Goal: Find specific page/section: Find specific page/section

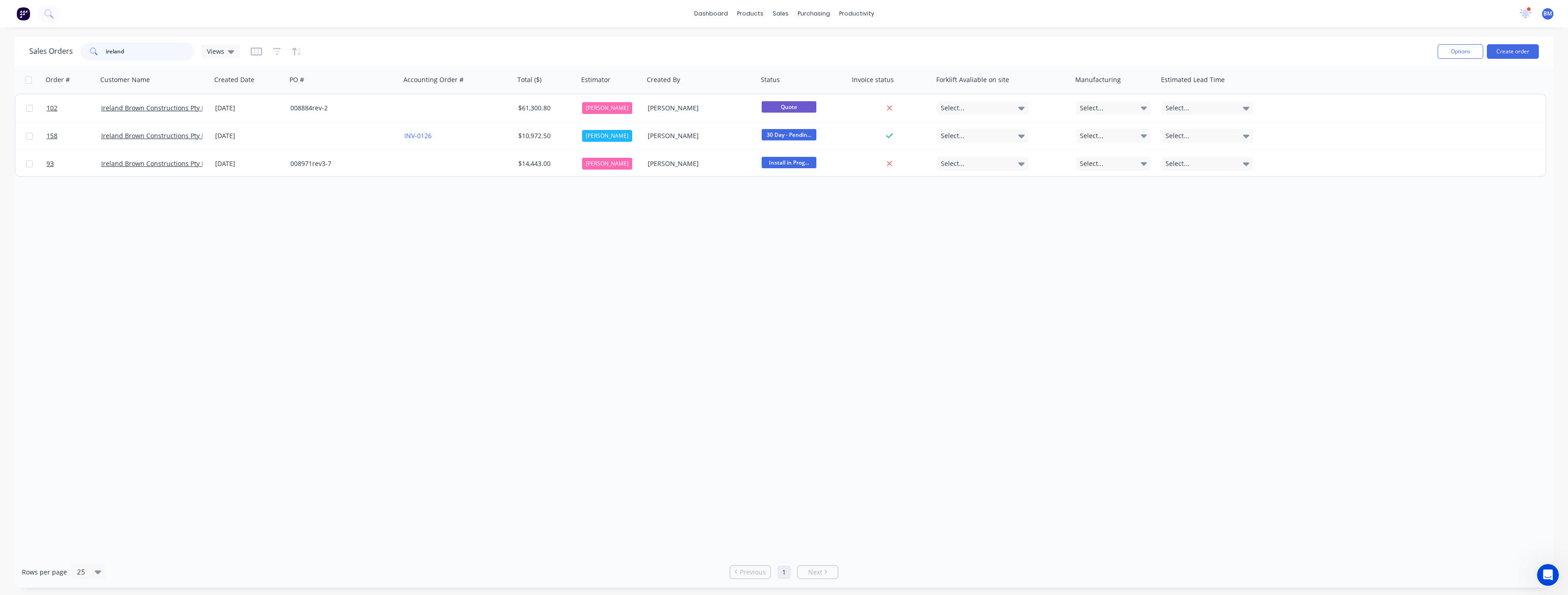
drag, startPoint x: 142, startPoint y: 54, endPoint x: 44, endPoint y: 50, distance: 98.1
click at [44, 50] on div "Sales Orders [GEOGRAPHIC_DATA] Views" at bounding box center [135, 52] width 211 height 18
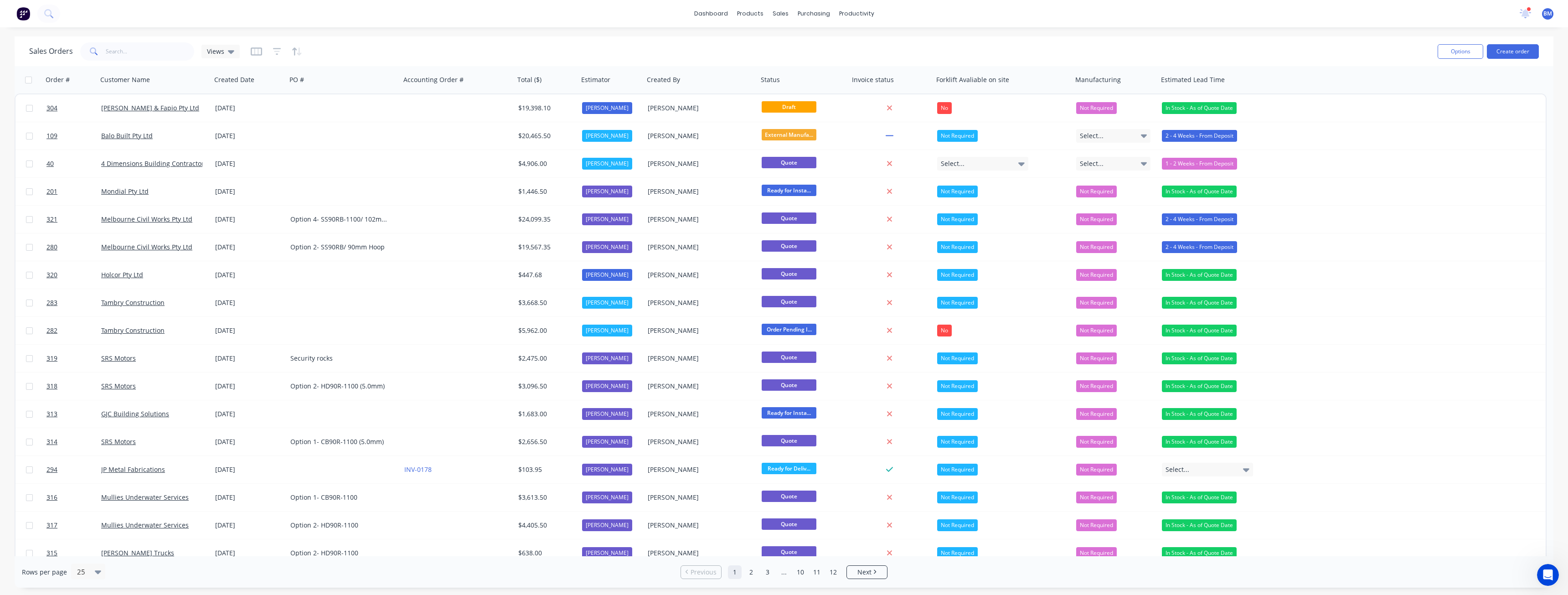
click at [371, 43] on div "Sales Orders Views" at bounding box center [730, 51] width 1401 height 23
click at [429, 51] on div "Sales Orders Views" at bounding box center [730, 51] width 1401 height 23
click at [808, 54] on div "Sales Orders Views" at bounding box center [730, 51] width 1401 height 23
click at [23, 13] on img at bounding box center [23, 13] width 13 height 13
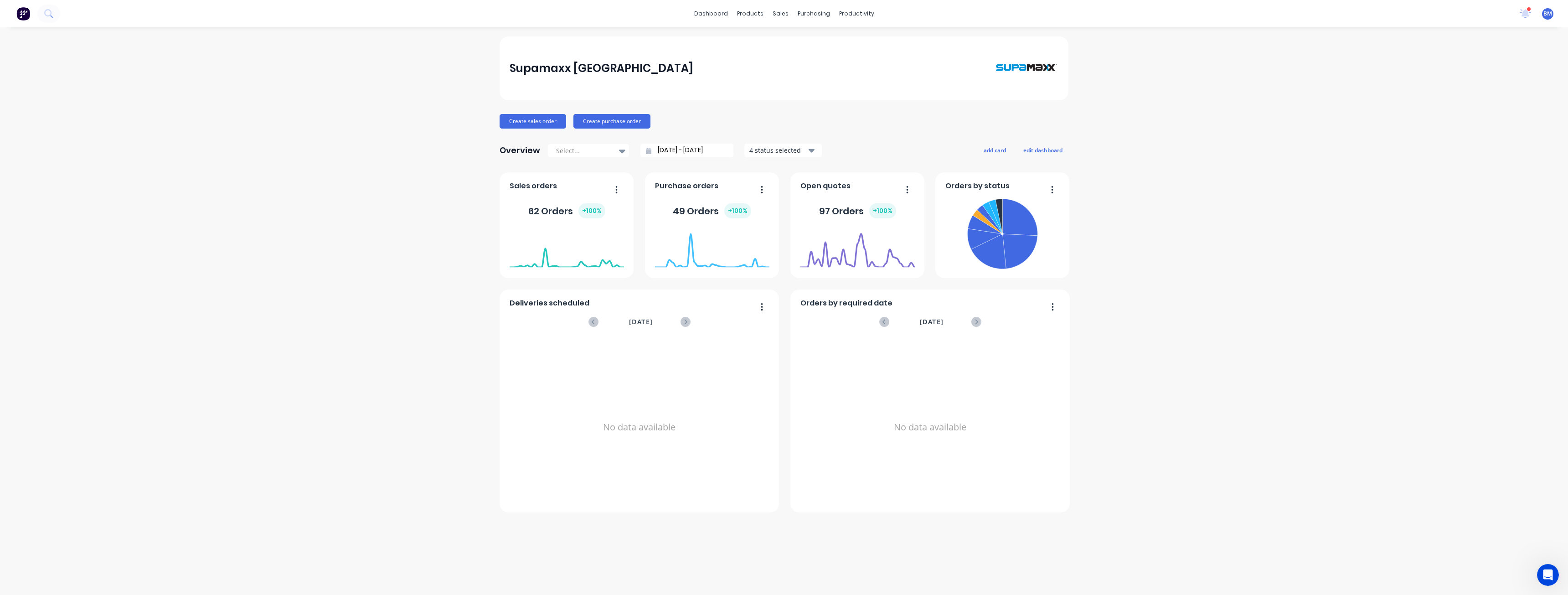
click at [444, 326] on div "Supamaxx [GEOGRAPHIC_DATA] Create sales order Create purchase order Overview Se…" at bounding box center [784, 311] width 1568 height 549
click at [265, 163] on div "Supamaxx [GEOGRAPHIC_DATA] Create sales order Create purchase order Overview Se…" at bounding box center [784, 311] width 1568 height 549
click at [778, 10] on div "sales" at bounding box center [780, 13] width 25 height 13
click at [781, 17] on div "sales" at bounding box center [780, 13] width 25 height 13
click at [782, 16] on div "sales" at bounding box center [780, 13] width 25 height 13
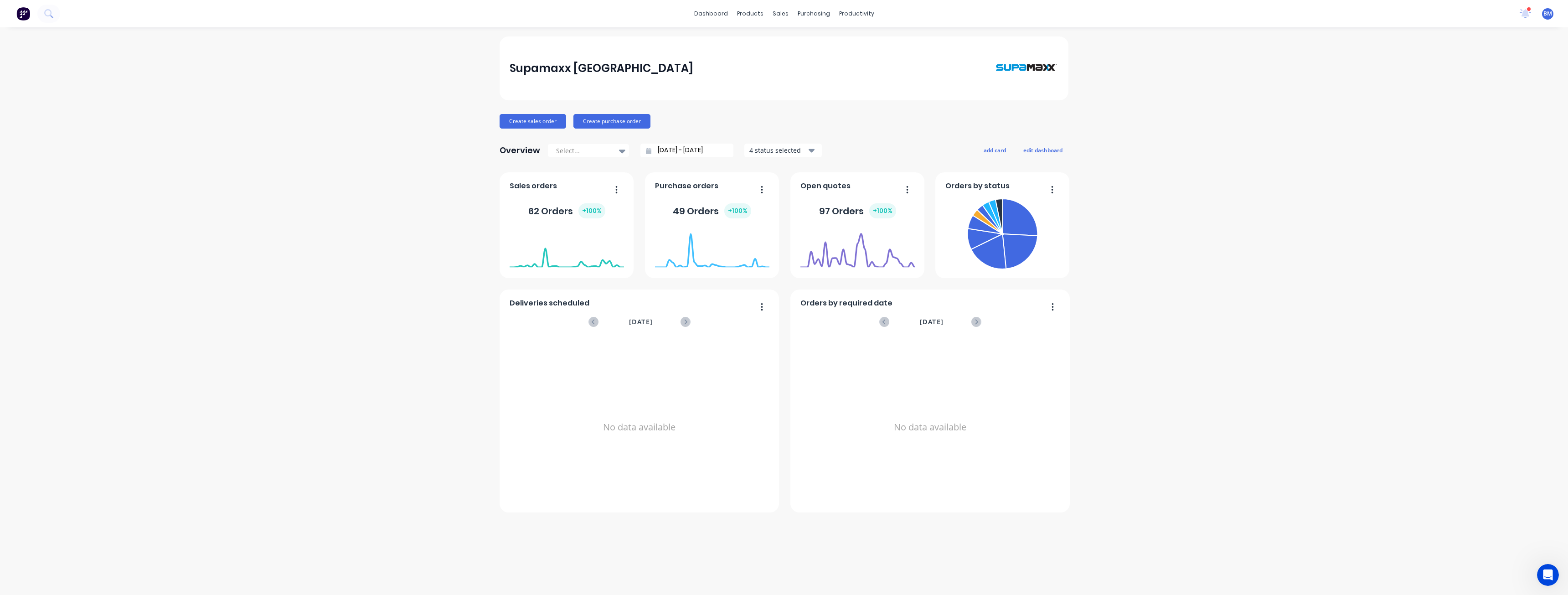
click at [421, 67] on div "Supamaxx [GEOGRAPHIC_DATA] Create sales order Create purchase order Overview Se…" at bounding box center [784, 311] width 1568 height 549
click at [779, 13] on div "sales" at bounding box center [780, 13] width 25 height 13
click at [802, 38] on link "Sales Orders" at bounding box center [828, 43] width 121 height 18
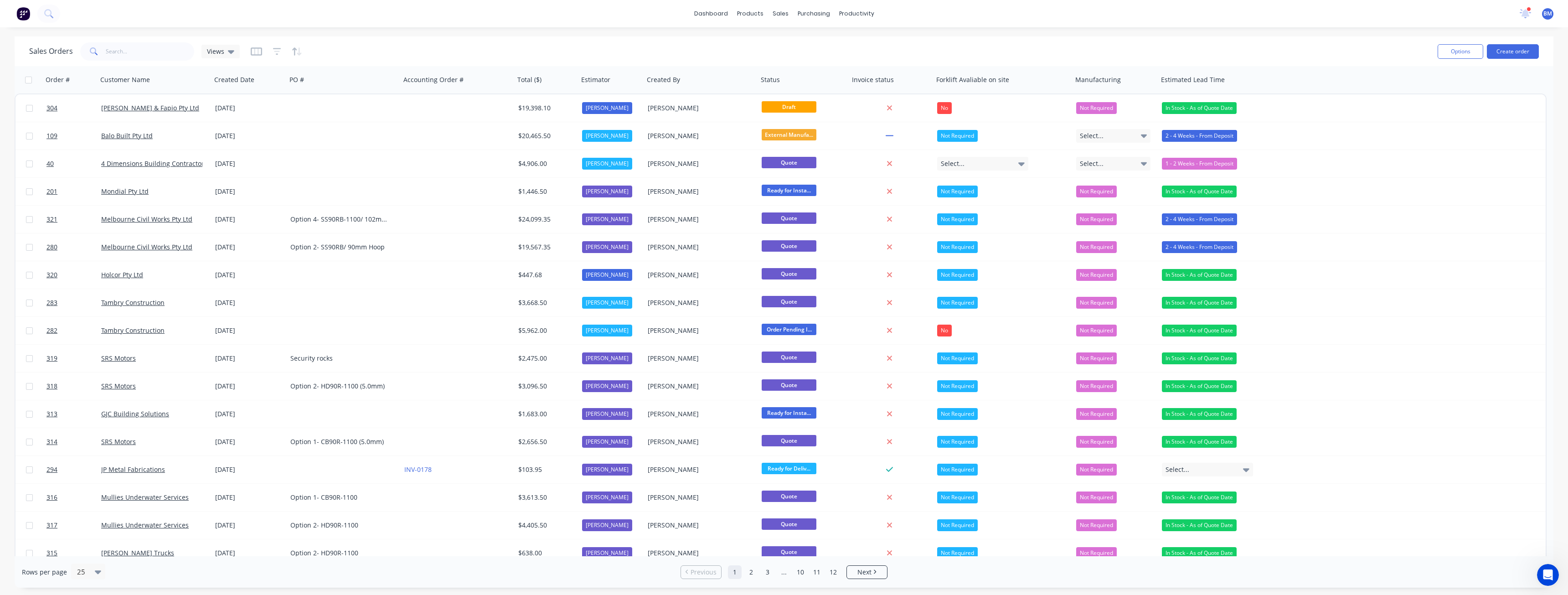
click at [491, 48] on div "Sales Orders Views" at bounding box center [730, 51] width 1401 height 23
click at [375, 49] on div "Sales Orders Views" at bounding box center [730, 51] width 1401 height 23
click at [359, 48] on div "Sales Orders Views" at bounding box center [730, 51] width 1401 height 23
click at [351, 46] on div "Sales Orders Views" at bounding box center [730, 51] width 1401 height 23
